Goal: Entertainment & Leisure: Consume media (video, audio)

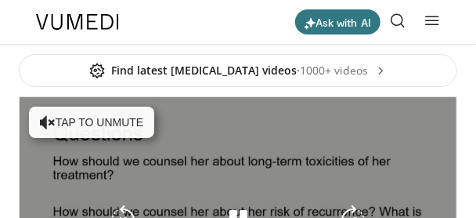
click at [115, 122] on button "Tap to unmute" at bounding box center [91, 121] width 125 height 31
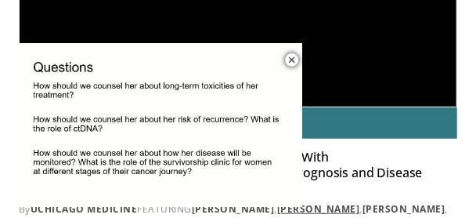
scroll to position [251, 0]
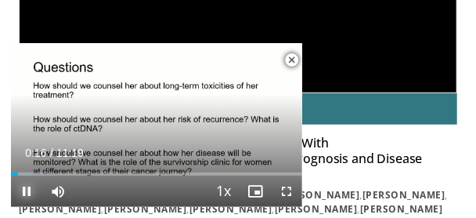
click at [24, 190] on span "Video Player" at bounding box center [26, 190] width 31 height 31
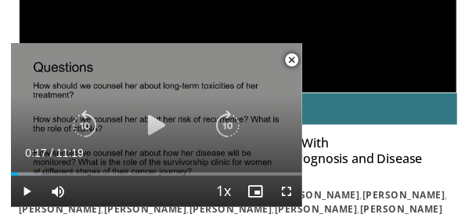
click at [153, 123] on icon "Video Player" at bounding box center [156, 125] width 31 height 31
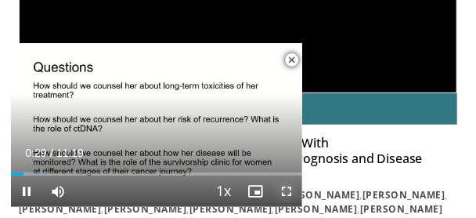
click at [285, 191] on span "Video Player" at bounding box center [286, 190] width 31 height 31
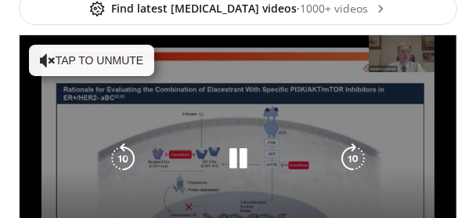
scroll to position [63, 0]
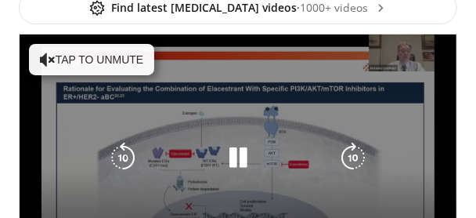
click at [122, 68] on button "Tap to unmute" at bounding box center [91, 59] width 125 height 31
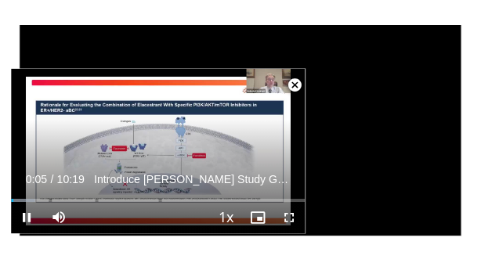
scroll to position [157, 0]
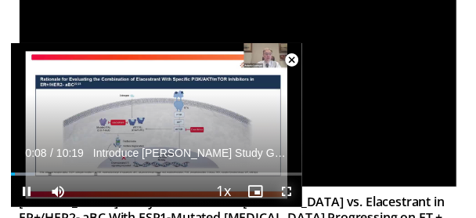
click at [287, 189] on span "Video Player" at bounding box center [286, 190] width 31 height 31
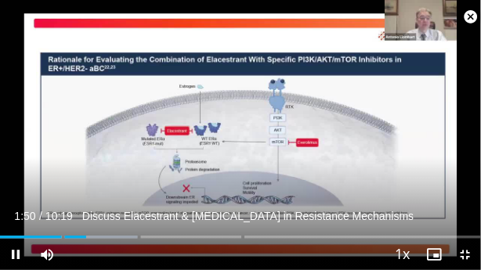
click at [471, 16] on span "Video Player" at bounding box center [470, 16] width 31 height 31
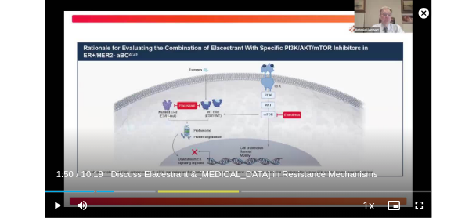
scroll to position [402, 0]
